Goal: Information Seeking & Learning: Learn about a topic

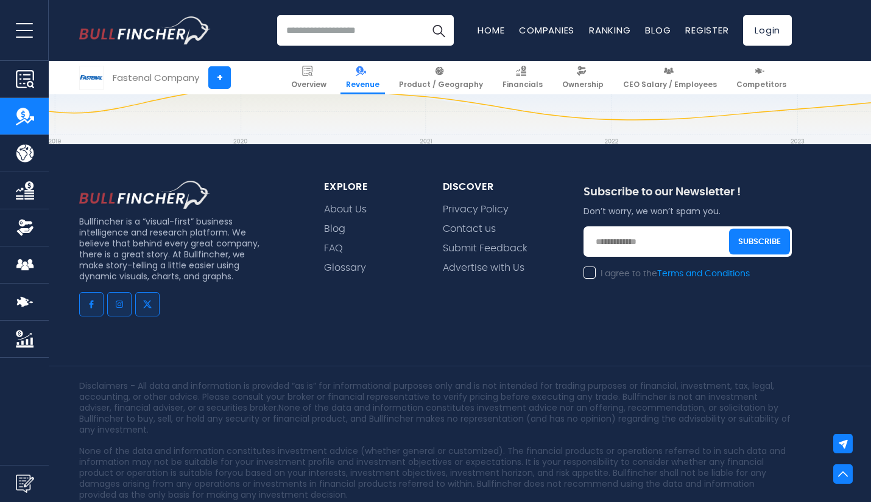
scroll to position [3791, 0]
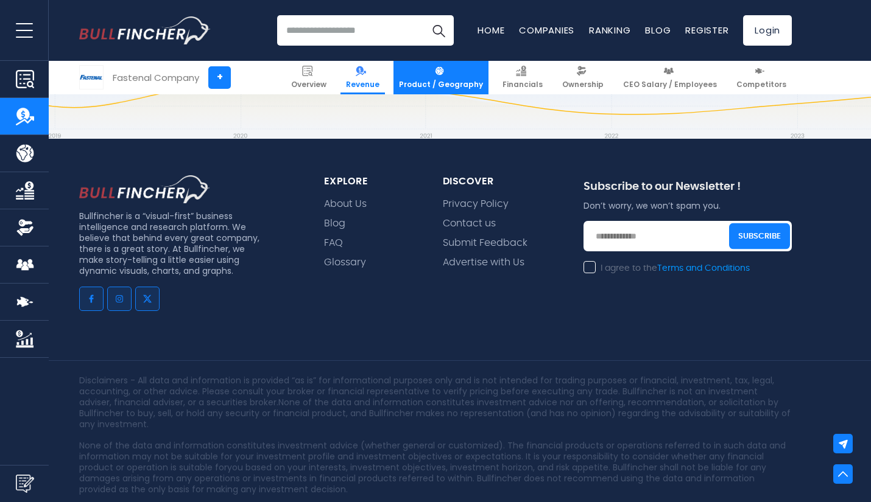
click at [437, 80] on span "Product / Geography" at bounding box center [441, 85] width 84 height 10
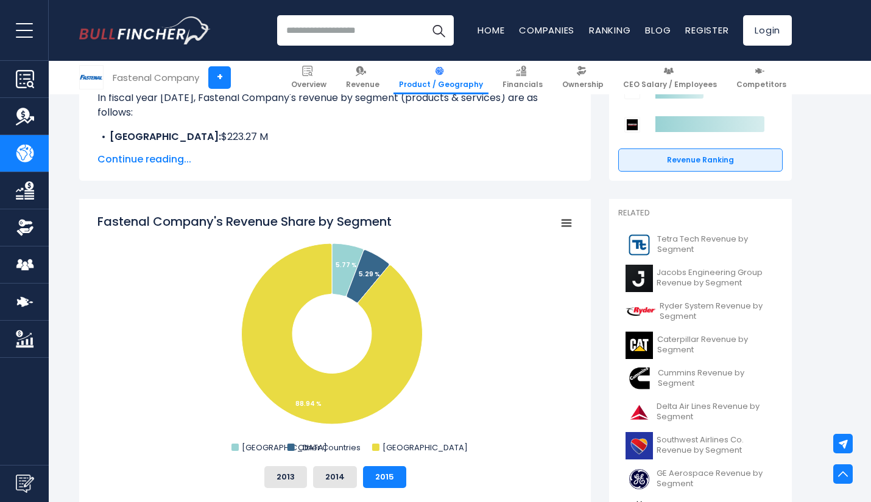
scroll to position [264, 0]
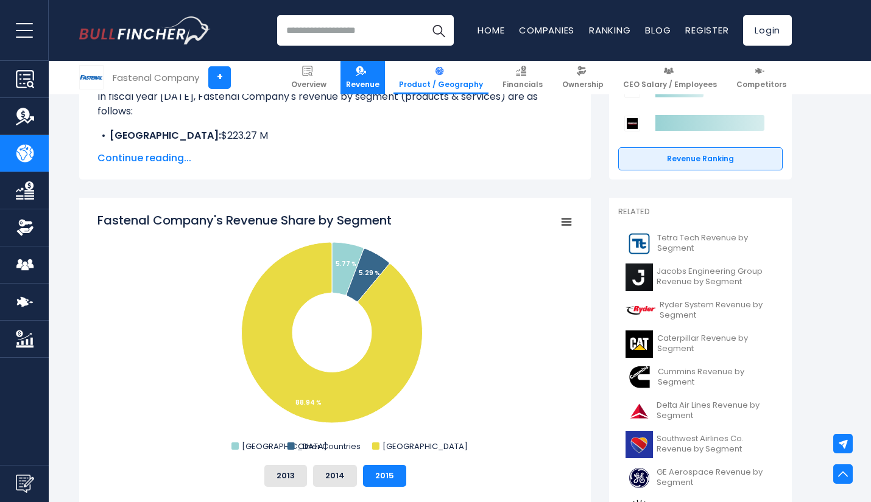
click at [373, 82] on span "Revenue" at bounding box center [362, 85] width 33 height 10
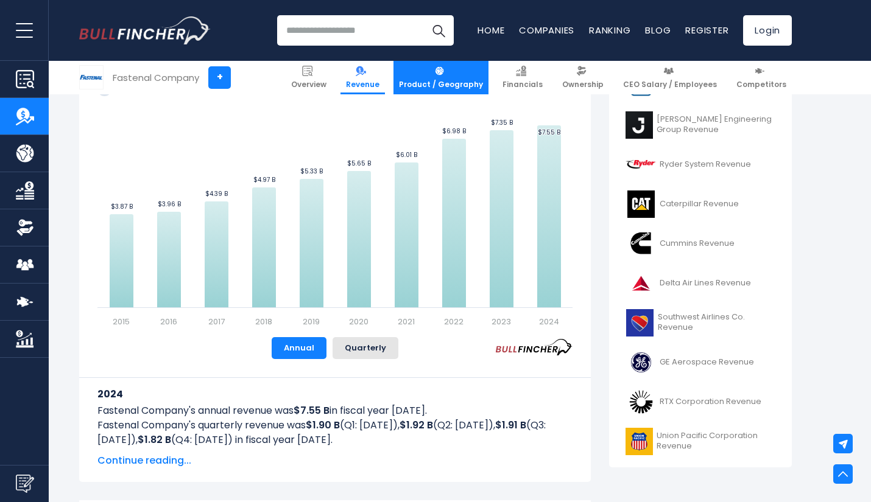
scroll to position [366, 0]
click at [445, 74] on img at bounding box center [439, 71] width 10 height 10
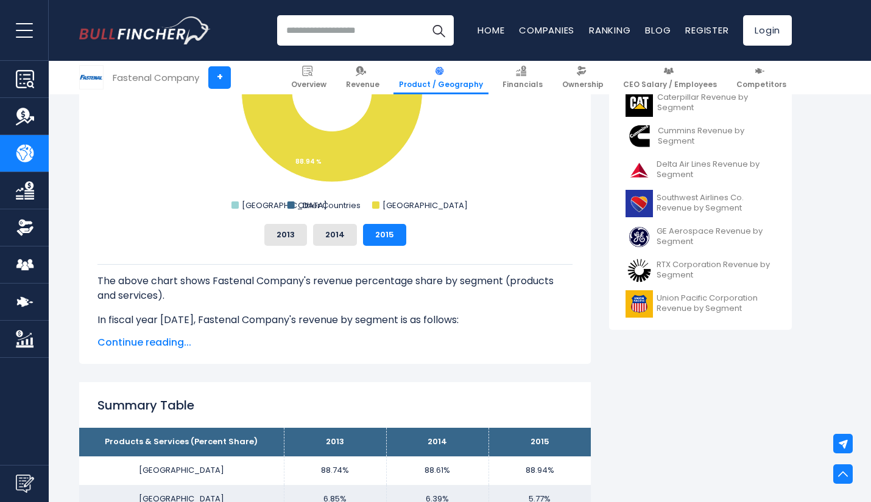
scroll to position [508, 0]
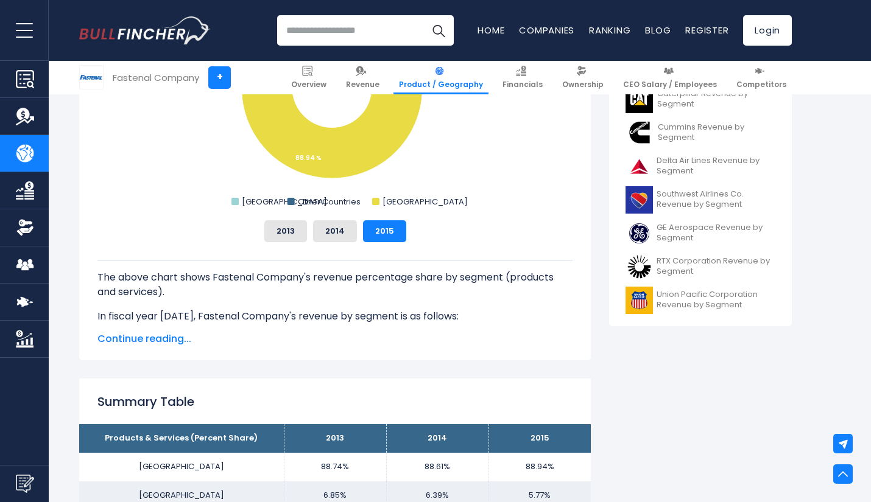
click at [163, 332] on span "Continue reading..." at bounding box center [334, 339] width 475 height 15
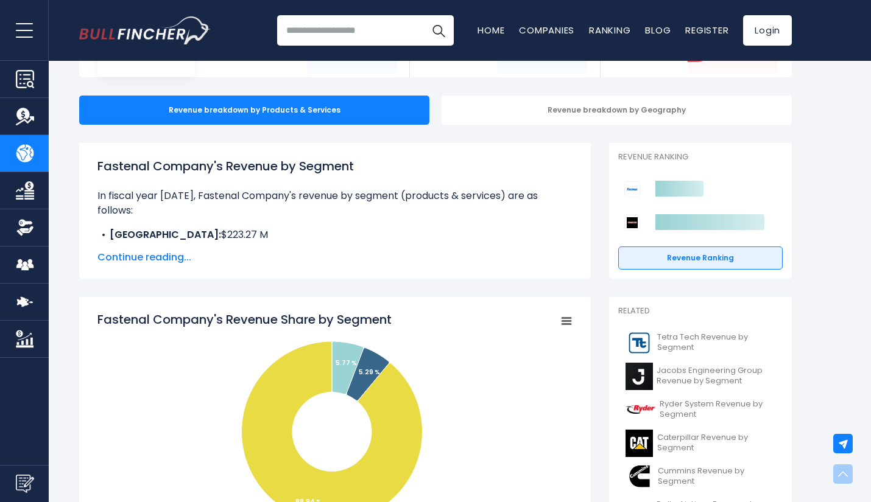
scroll to position [0, 0]
